Goal: Task Accomplishment & Management: Complete application form

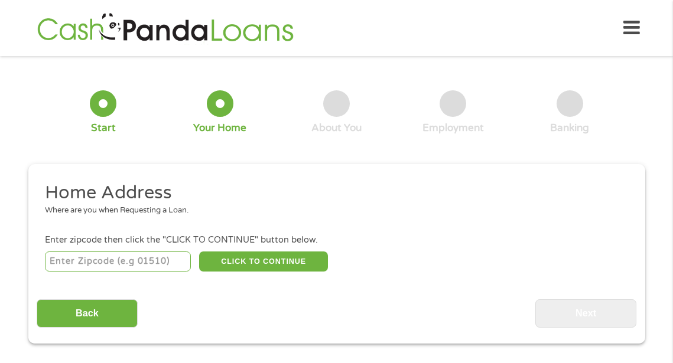
scroll to position [6, 0]
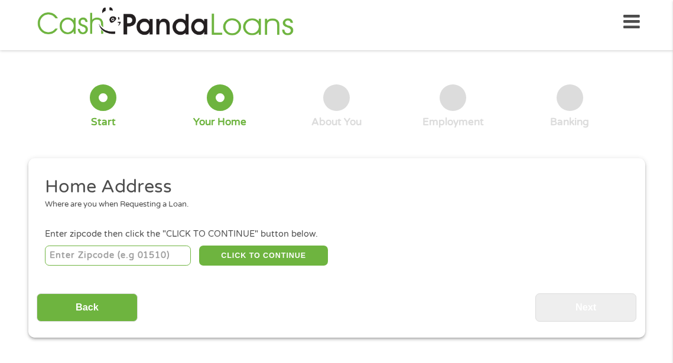
click at [145, 246] on input "number" at bounding box center [118, 256] width 146 height 20
type input "80920"
select select "[US_STATE]"
click at [226, 252] on button "CLICK TO CONTINUE" at bounding box center [263, 256] width 129 height 20
type input "80920"
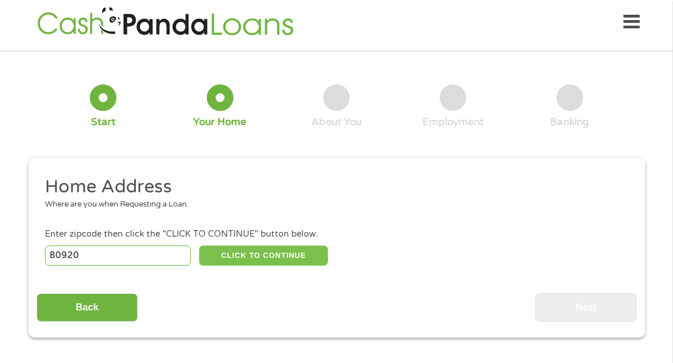
type input "[US_STATE][GEOGRAPHIC_DATA]"
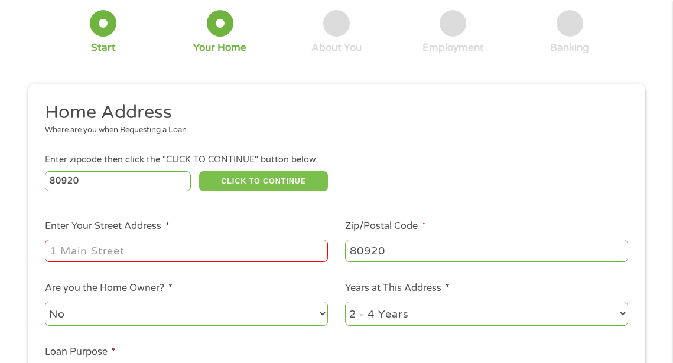
scroll to position [90, 0]
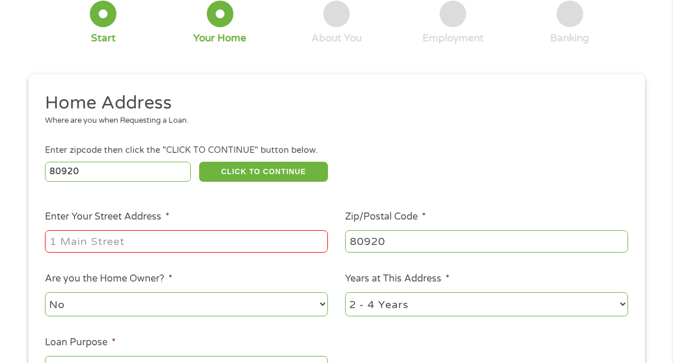
click at [196, 250] on input "Enter Your Street Address *" at bounding box center [186, 241] width 283 height 22
type input "[STREET_ADDRESS]"
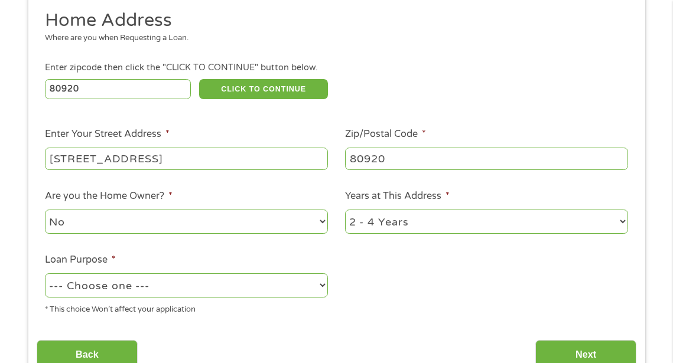
scroll to position [174, 0]
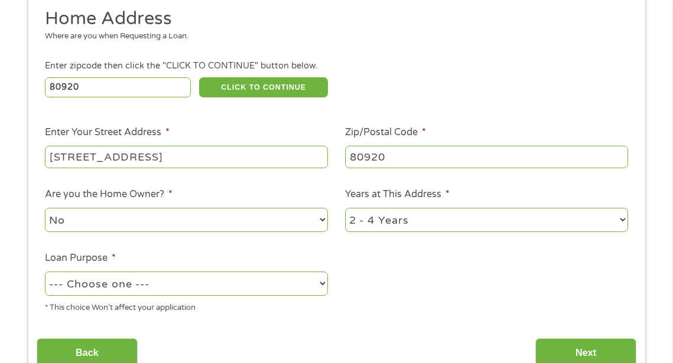
click at [355, 217] on select "1 Year or less 1 - 2 Years 2 - 4 Years Over 4 Years" at bounding box center [486, 220] width 283 height 24
select select "60months"
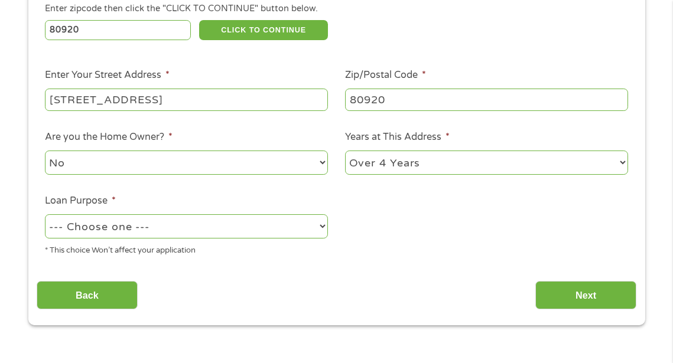
scroll to position [253, 0]
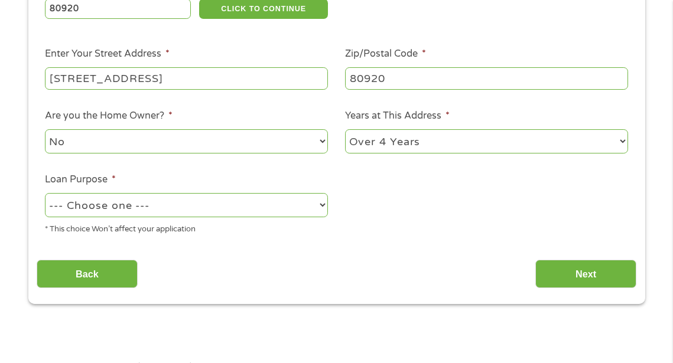
click at [188, 216] on select "--- Choose one --- Pay Bills Debt Consolidation Home Improvement Major Purchase…" at bounding box center [186, 205] width 283 height 24
select select "shorttermcash"
click at [587, 276] on input "Next" at bounding box center [585, 274] width 101 height 29
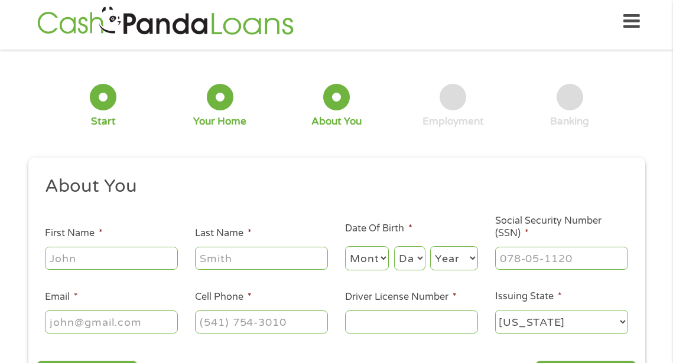
scroll to position [6, 0]
click at [100, 250] on input "First Name *" at bounding box center [111, 258] width 133 height 22
type input "Mariajose"
type input "[PERSON_NAME]"
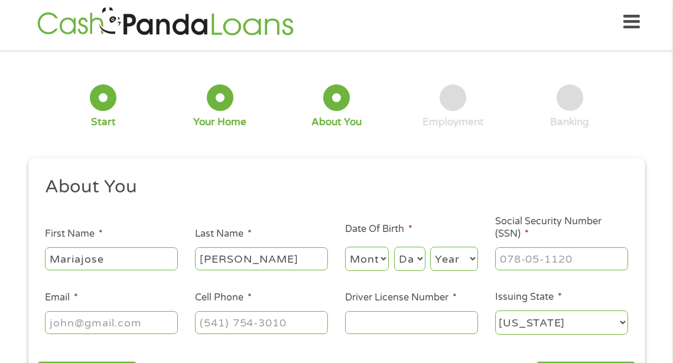
type input "[EMAIL_ADDRESS][DOMAIN_NAME]"
type input "[PHONE_NUMBER]"
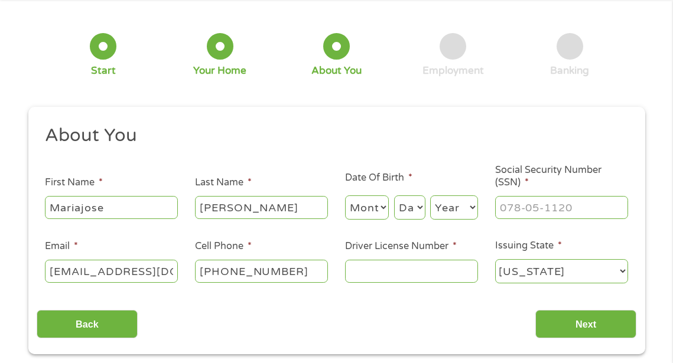
scroll to position [58, 0]
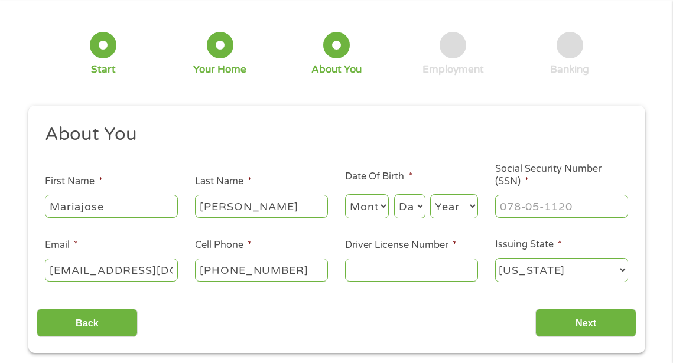
click at [411, 278] on input "Driver License Number *" at bounding box center [411, 270] width 133 height 22
type input "171561628"
click at [373, 206] on select "Month 1 2 3 4 5 6 7 8 9 10 11 12" at bounding box center [367, 206] width 44 height 24
select select "9"
click at [405, 205] on select "Day 1 2 3 4 5 6 7 8 9 10 11 12 13 14 15 16 17 18 19 20 21 22 23 24 25 26 27 28 …" at bounding box center [409, 206] width 31 height 24
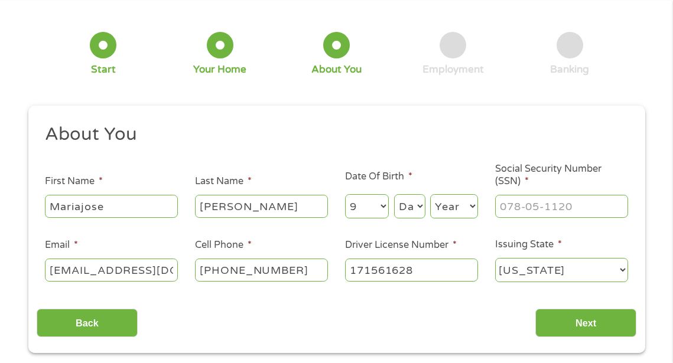
select select "17"
click at [446, 210] on select "Year [DATE] 2006 2005 2004 2003 2002 2001 2000 1999 1998 1997 1996 1995 1994 19…" at bounding box center [454, 206] width 48 height 24
select select "1974"
click at [539, 207] on input "___-__-____" at bounding box center [561, 206] width 133 height 22
click at [498, 206] on input "___-__-____" at bounding box center [561, 206] width 133 height 22
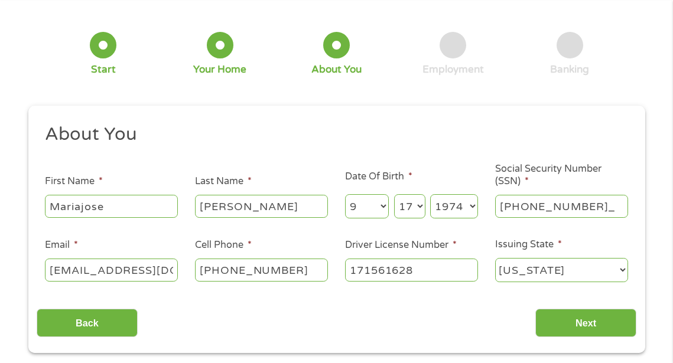
type input "509-90-8916"
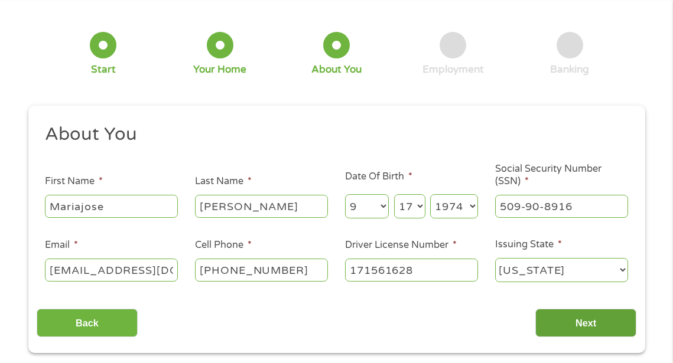
click at [568, 315] on input "Next" at bounding box center [585, 323] width 101 height 29
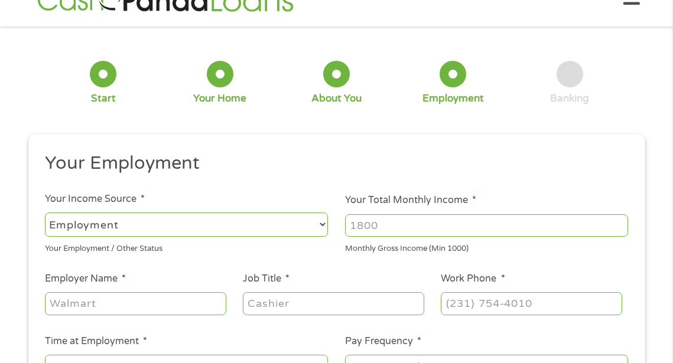
scroll to position [6, 0]
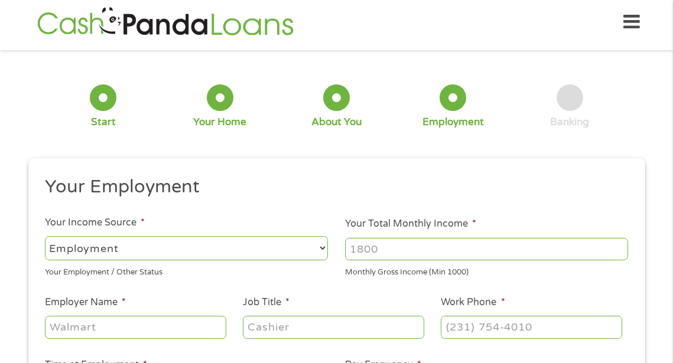
click at [246, 256] on select "--- Choose one --- Employment [DEMOGRAPHIC_DATA] Benefits" at bounding box center [186, 248] width 283 height 24
click at [363, 241] on input "Your Total Monthly Income *" at bounding box center [486, 249] width 283 height 22
type input "8000"
click at [152, 331] on input "Employer Name *" at bounding box center [135, 327] width 181 height 22
type input "1st Ave Machine"
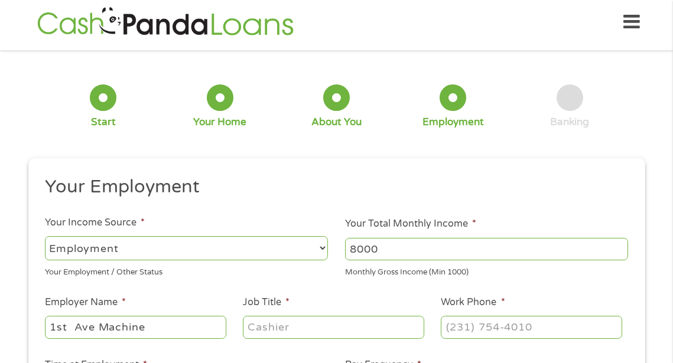
click at [254, 324] on input "Job Title *" at bounding box center [333, 327] width 181 height 22
type input "head of production"
click at [457, 334] on input "(___) ___-____" at bounding box center [531, 327] width 181 height 22
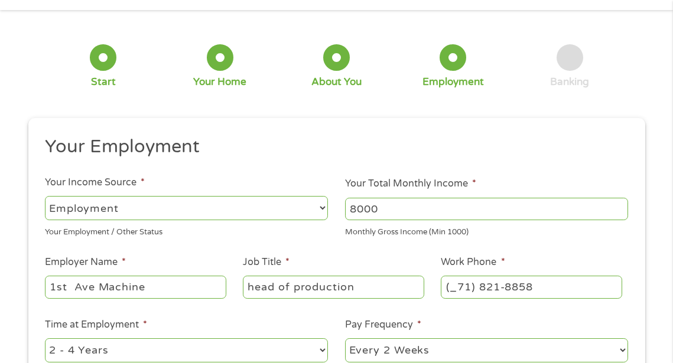
scroll to position [73, 0]
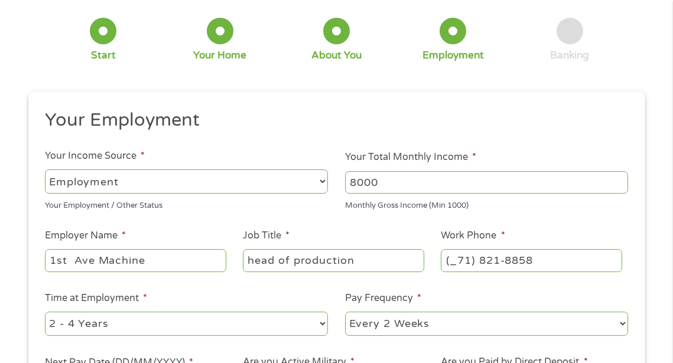
drag, startPoint x: 536, startPoint y: 258, endPoint x: 416, endPoint y: 257, distance: 119.9
click at [416, 257] on ul "Your Employment Your Income Source * --- Choose one --- Employment [DEMOGRAPHIC…" at bounding box center [337, 260] width 600 height 302
type input "[PHONE_NUMBER]"
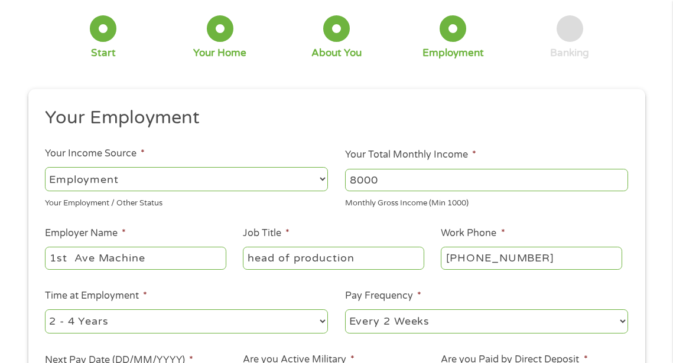
scroll to position [139, 0]
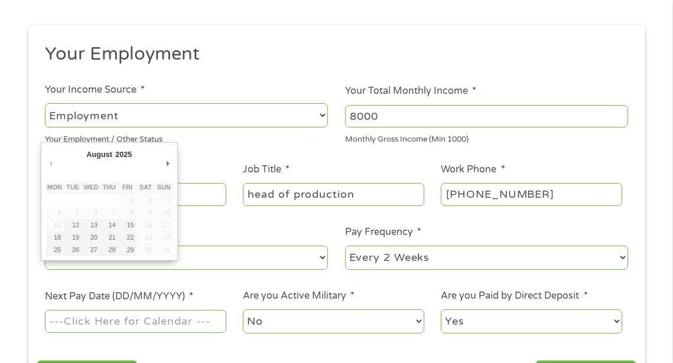
click at [193, 324] on input "Next Pay Date (DD/MM/YYYY) *" at bounding box center [135, 321] width 181 height 22
type input "[DATE]"
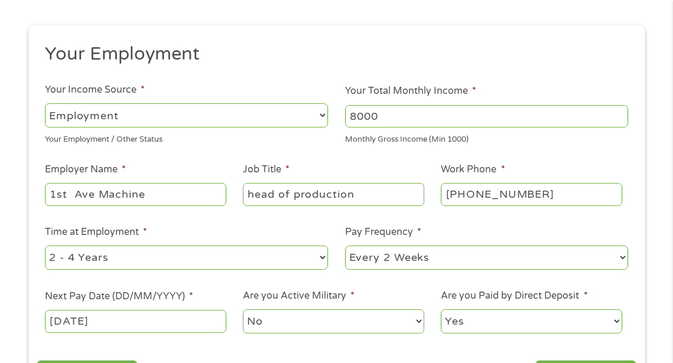
scroll to position [258, 0]
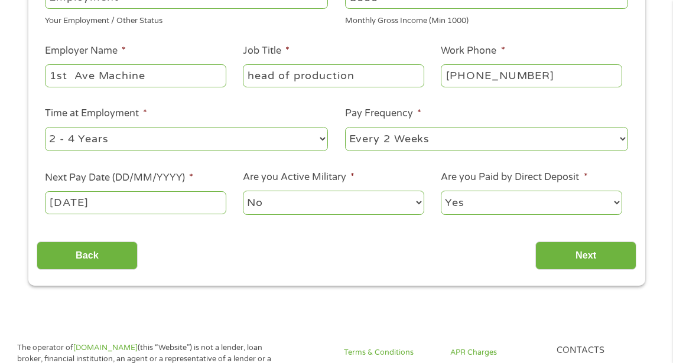
click at [465, 203] on select "Yes No" at bounding box center [531, 203] width 181 height 24
click at [553, 248] on input "Next" at bounding box center [585, 256] width 101 height 29
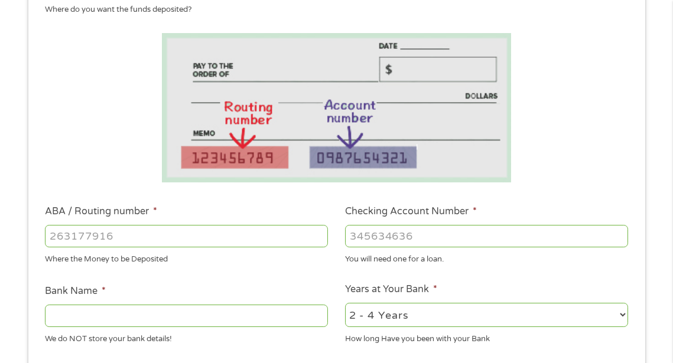
scroll to position [207, 0]
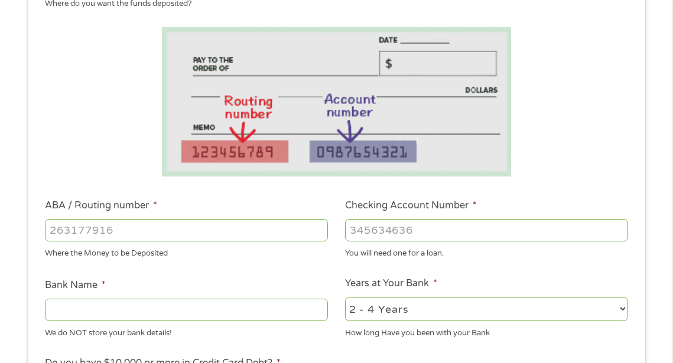
click at [135, 233] on input "ABA / Routing number *" at bounding box center [186, 230] width 283 height 22
click at [213, 356] on ul "Bank Information Where do you want the funds deposited? ABA / Routing number * …" at bounding box center [337, 269] width 600 height 588
click at [93, 230] on input "ABA / Routing number *" at bounding box center [186, 230] width 283 height 22
paste input "3"
type input "322271627"
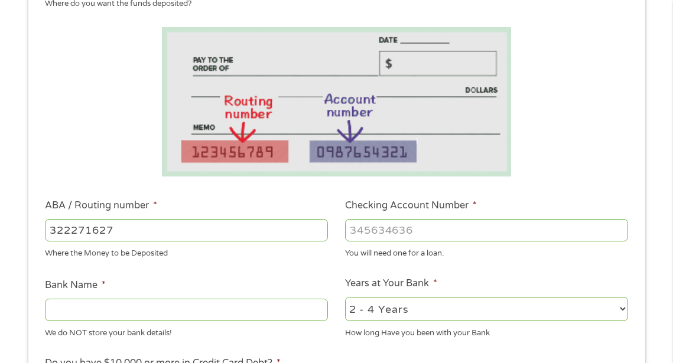
type input "[PERSON_NAME] [PERSON_NAME] BANK NA"
type input "322271627"
click at [413, 244] on div "You will need one for a loan." at bounding box center [486, 252] width 283 height 16
click at [411, 224] on input "Checking Account Number *" at bounding box center [486, 230] width 283 height 22
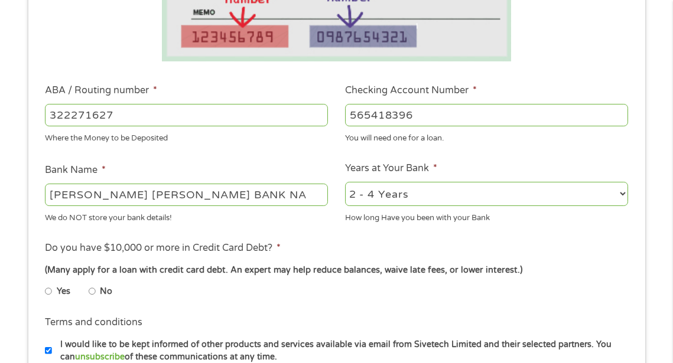
scroll to position [346, 0]
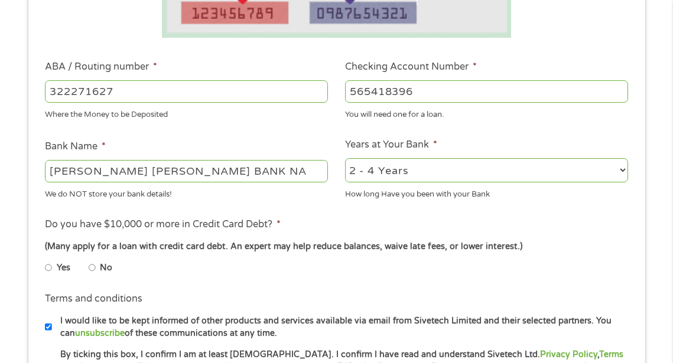
type input "565418396"
click at [386, 186] on div "How long Have you been with your Bank" at bounding box center [486, 193] width 283 height 16
click at [400, 171] on select "2 - 4 Years 6 - 12 Months 1 - 2 Years Over 4 Years" at bounding box center [486, 170] width 283 height 24
select select "60months"
click at [92, 268] on input "No" at bounding box center [92, 268] width 7 height 19
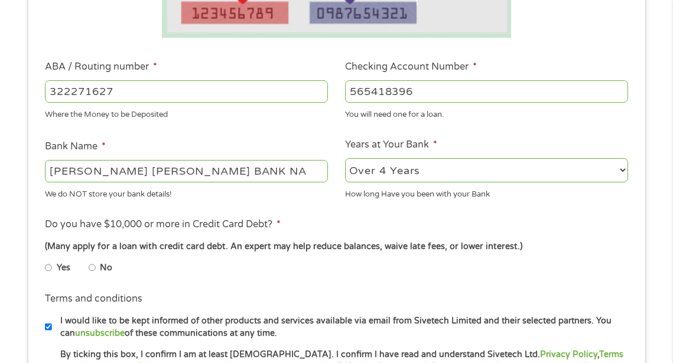
radio input "true"
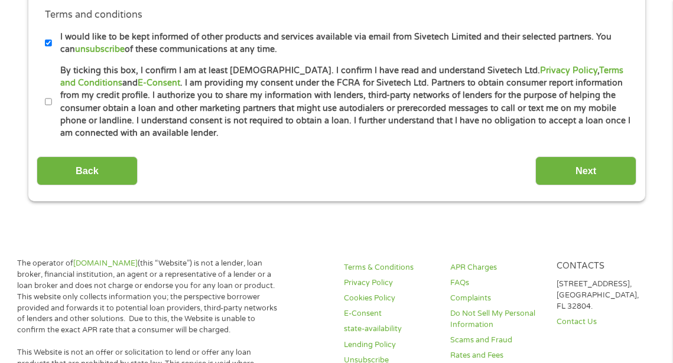
scroll to position [614, 0]
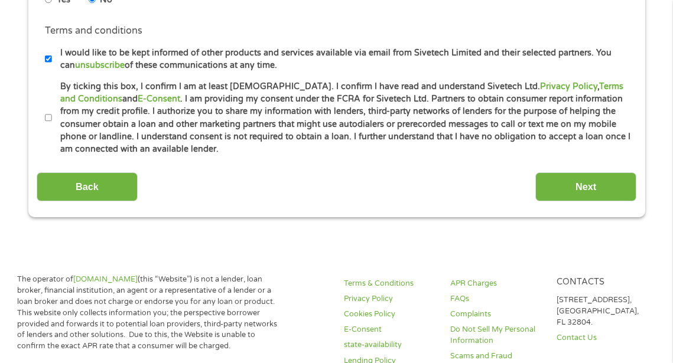
click at [52, 119] on label "By ticking this box, I confirm I am at least [DEMOGRAPHIC_DATA]. I confirm I ha…" at bounding box center [341, 118] width 579 height 76
click at [51, 119] on input "By ticking this box, I confirm I am at least [DEMOGRAPHIC_DATA]. I confirm I ha…" at bounding box center [48, 118] width 7 height 19
checkbox input "true"
click at [557, 177] on input "Next" at bounding box center [585, 186] width 101 height 29
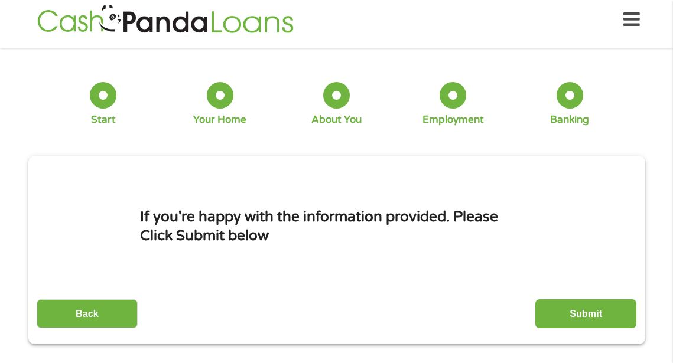
scroll to position [6, 0]
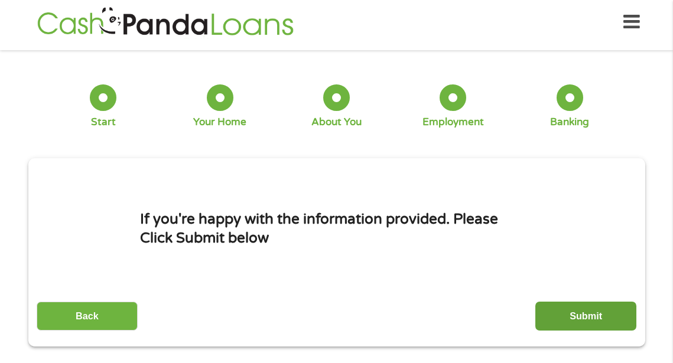
click at [597, 312] on input "Submit" at bounding box center [585, 316] width 101 height 29
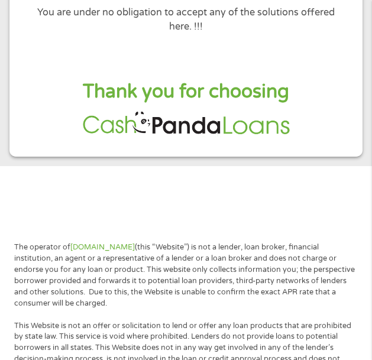
scroll to position [0, 0]
